Goal: Navigation & Orientation: Go to known website

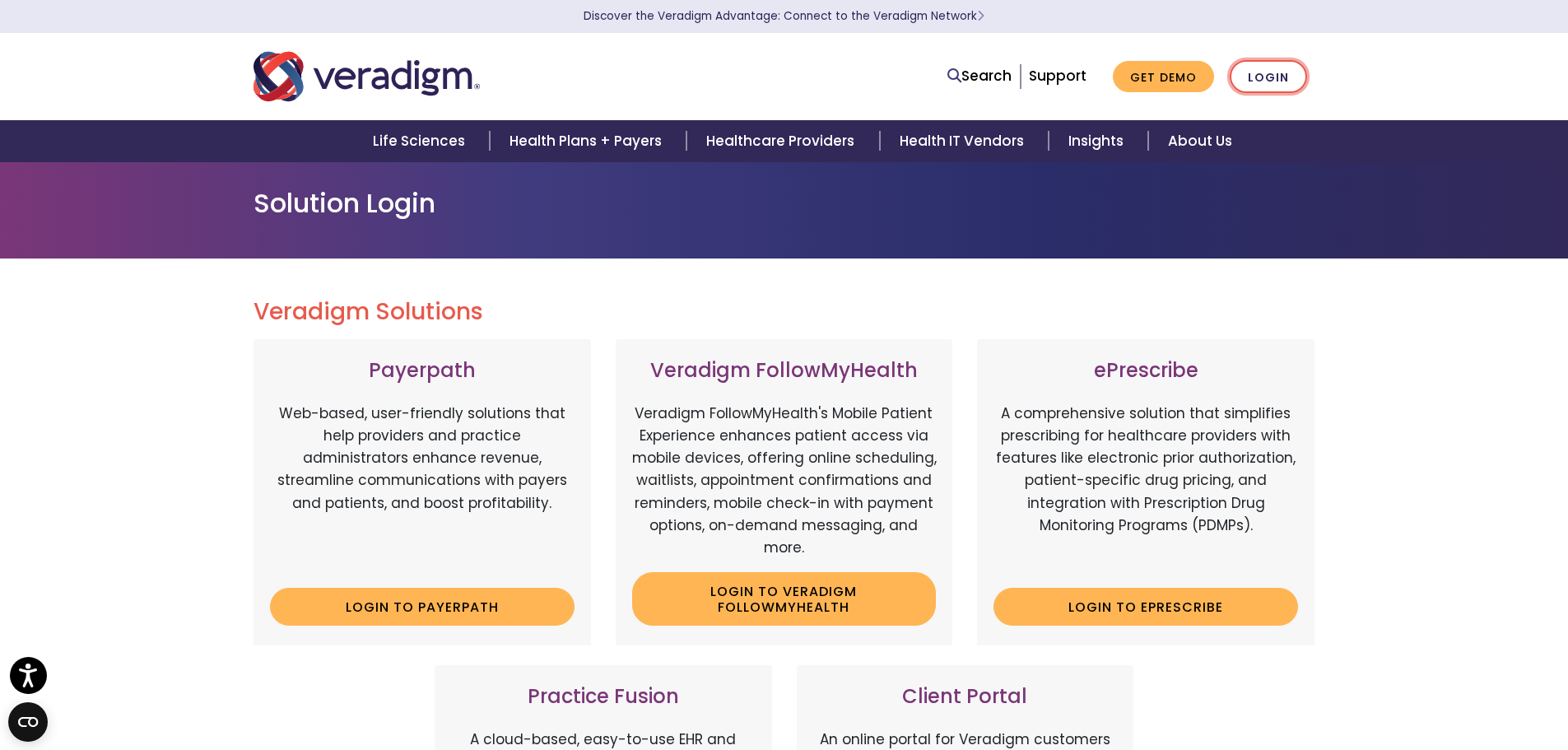
click at [1289, 77] on link "Login" at bounding box center [1269, 77] width 78 height 33
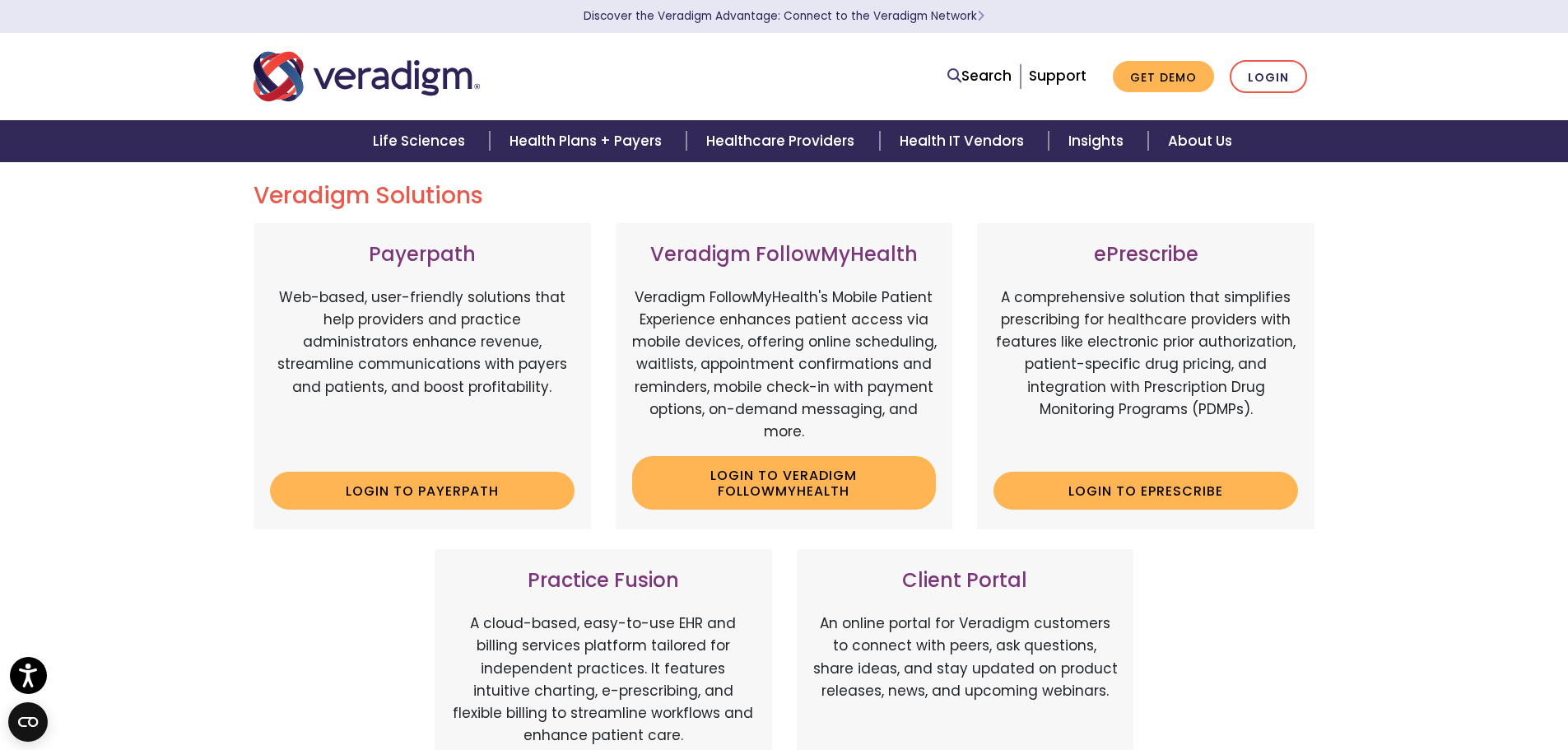
scroll to position [494, 0]
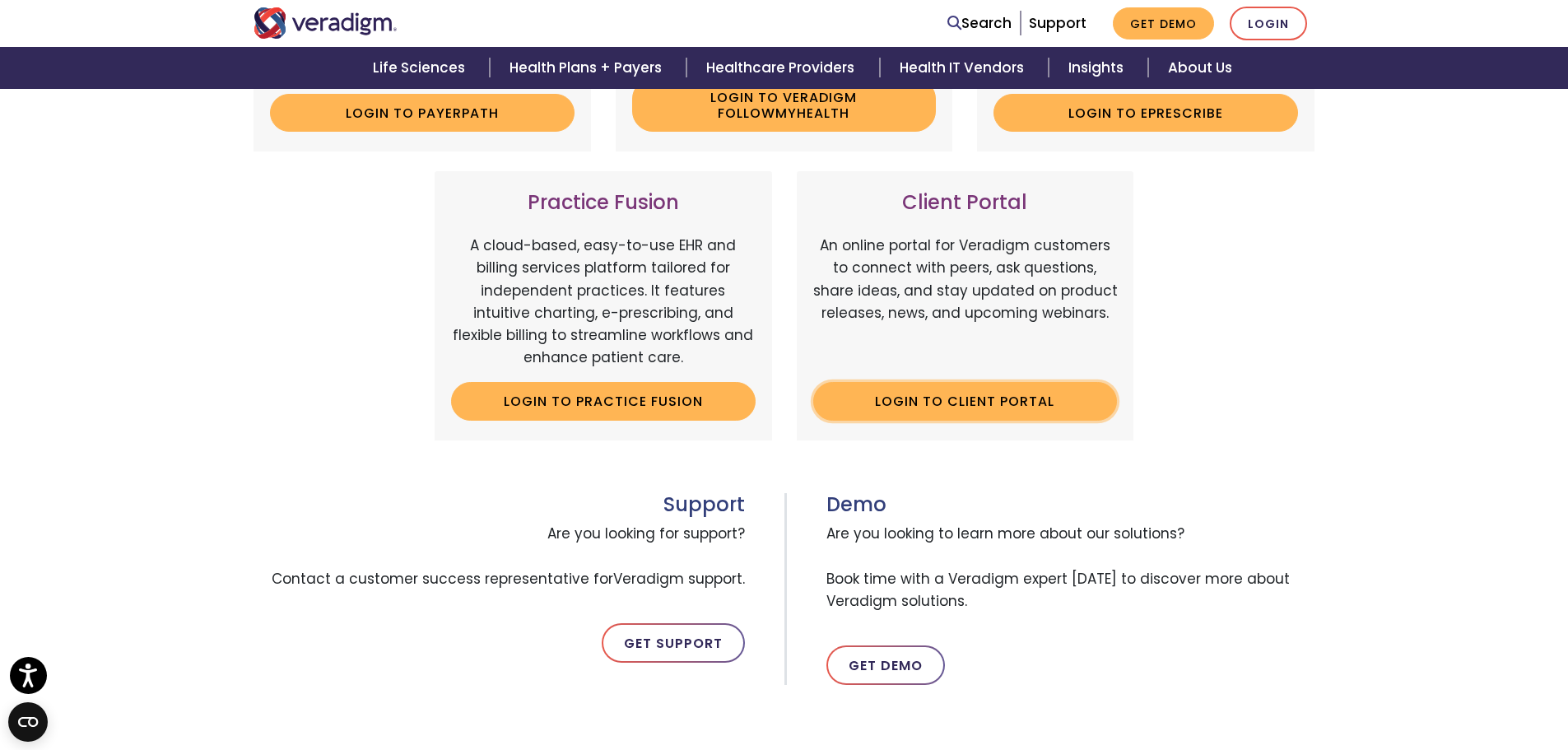
click at [991, 401] on link "Login to Client Portal" at bounding box center [965, 400] width 304 height 38
